Goal: Task Accomplishment & Management: Manage account settings

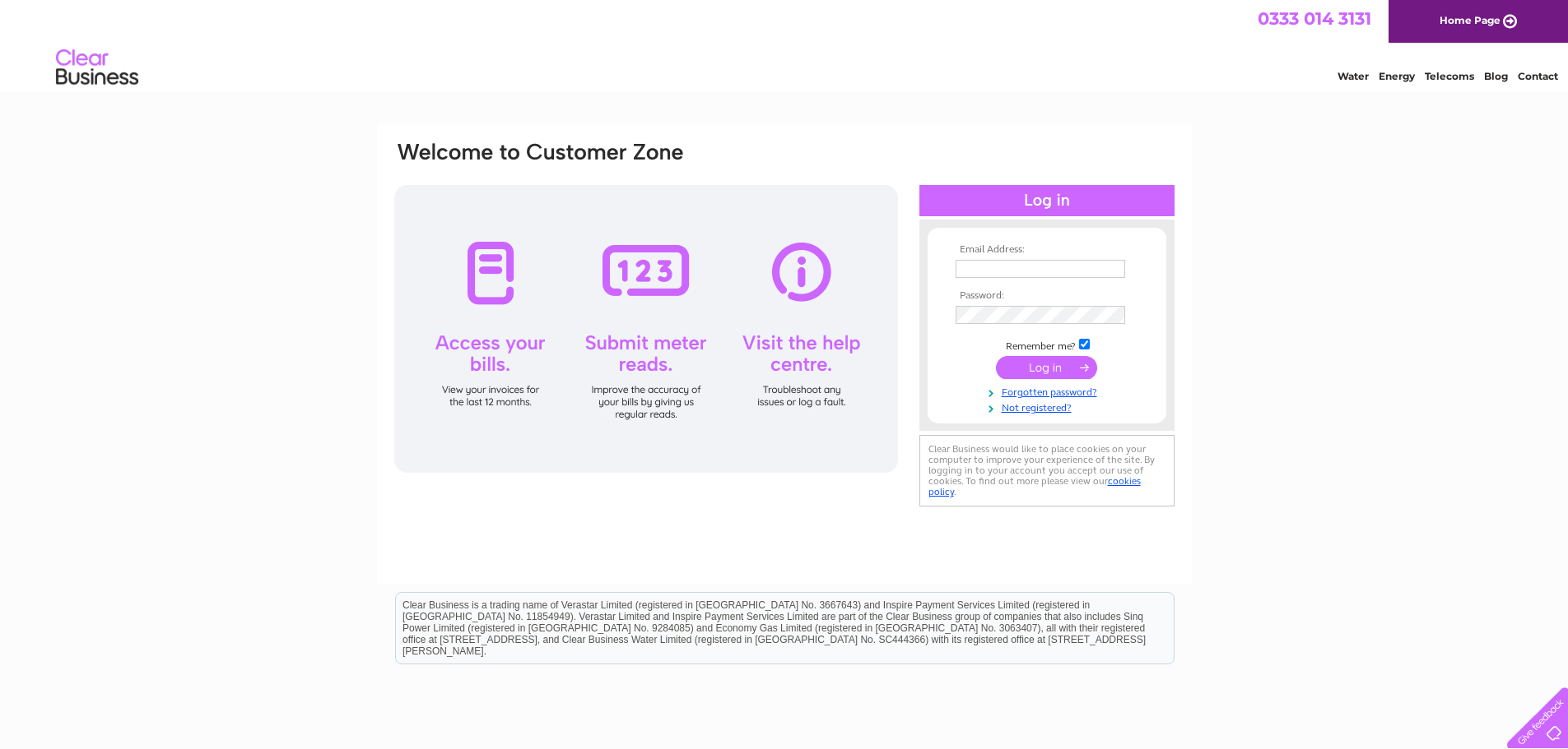
type input "accounts@countrybusiness.co.uk"
drag, startPoint x: 1057, startPoint y: 364, endPoint x: 1063, endPoint y: 381, distance: 18.0
click at [1057, 364] on input "submit" at bounding box center [1046, 368] width 102 height 23
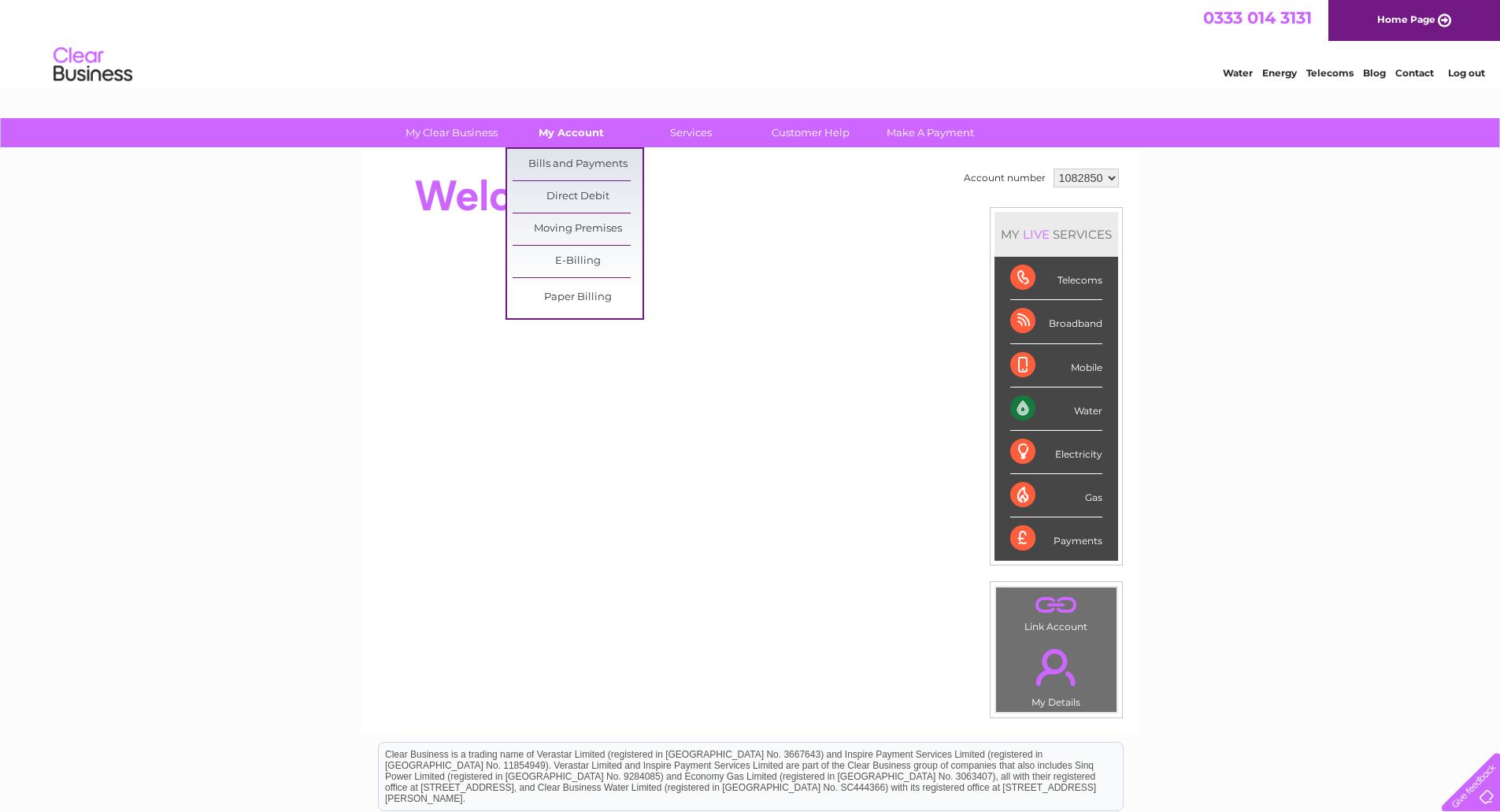
click at [551, 136] on link "My Account" at bounding box center [571, 132] width 129 height 29
click at [557, 157] on link "Bills and Payments" at bounding box center [577, 165] width 129 height 31
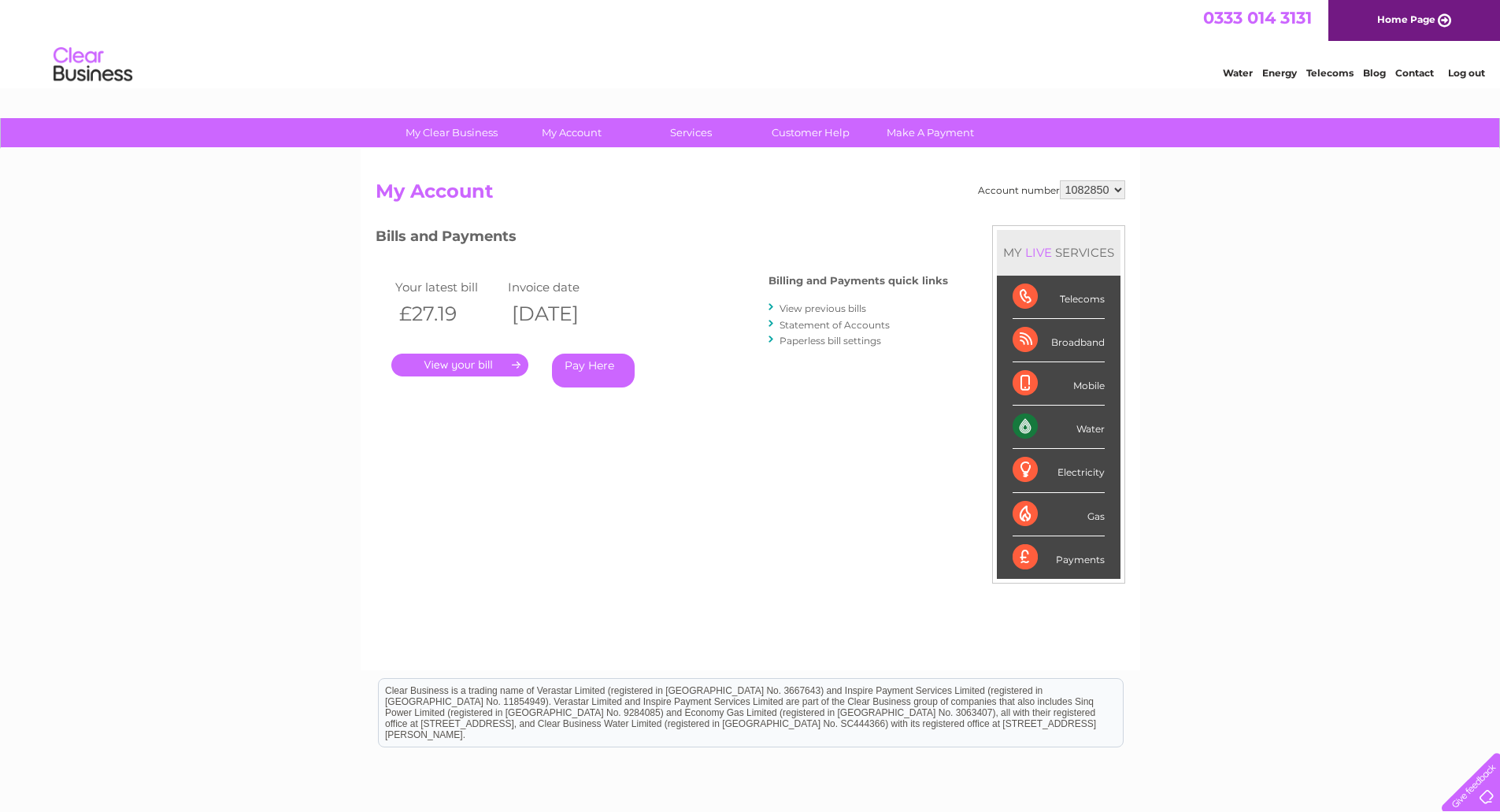
click at [473, 363] on link "." at bounding box center [460, 364] width 137 height 23
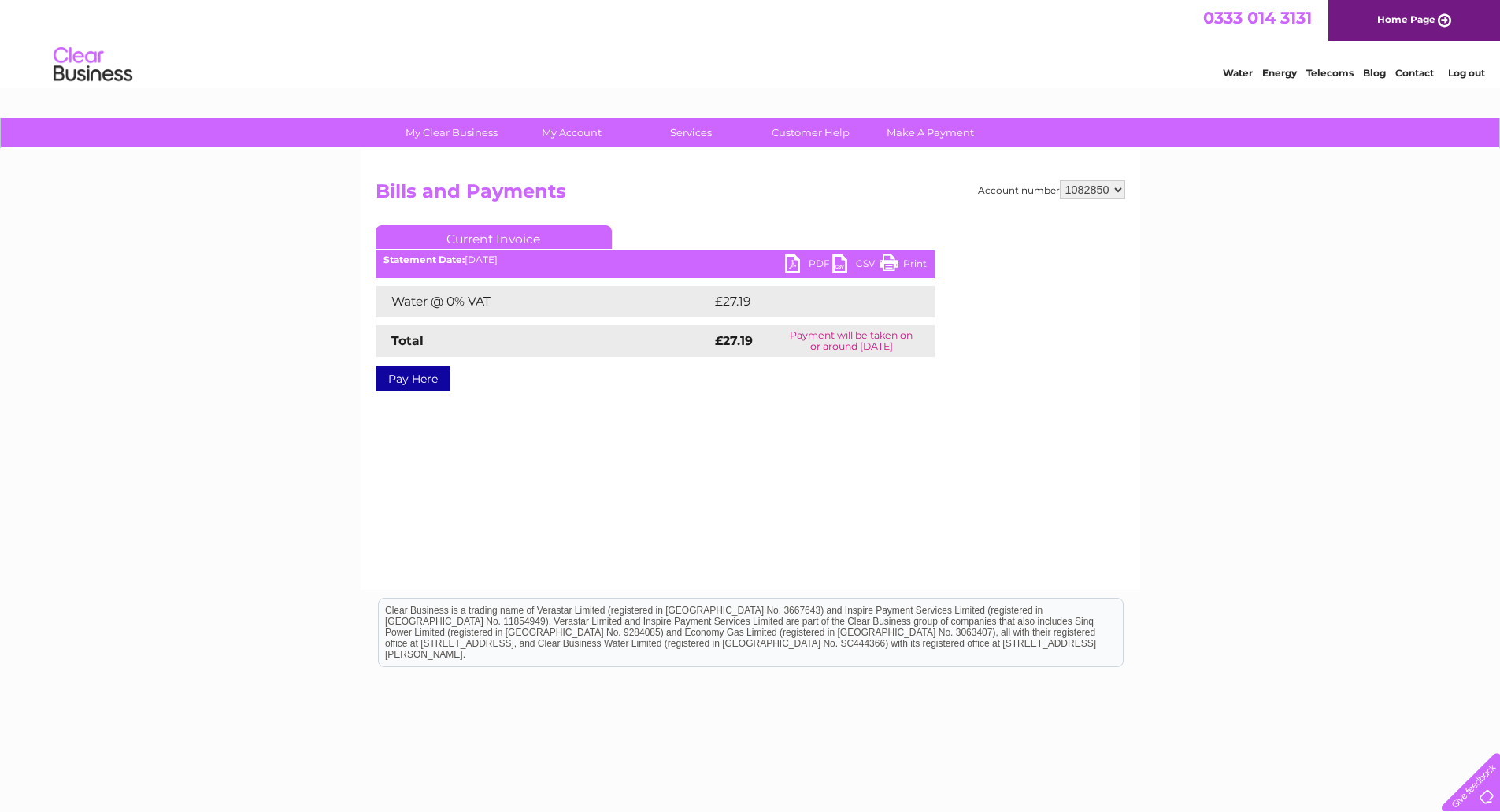
click at [811, 267] on link "PDF" at bounding box center [808, 265] width 47 height 23
